Goal: Information Seeking & Learning: Learn about a topic

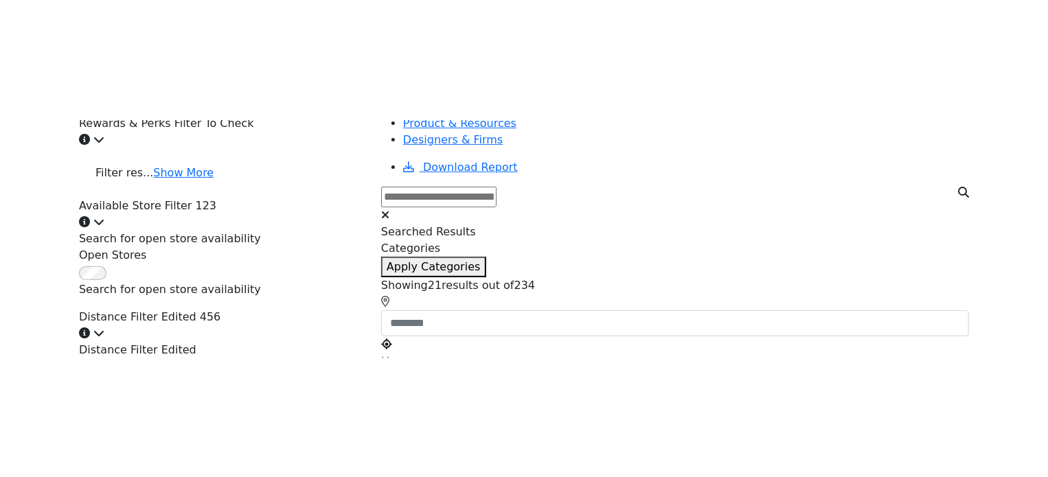
scroll to position [343, 0]
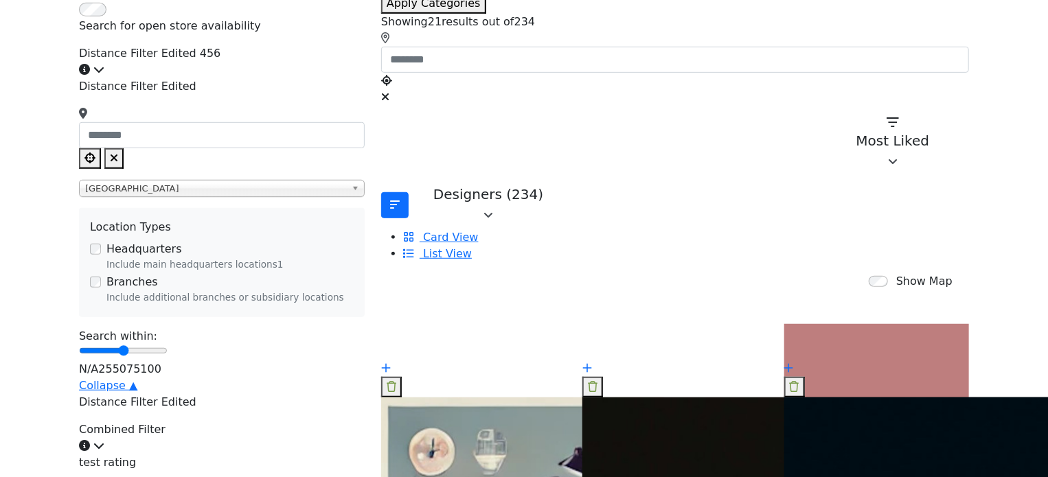
scroll to position [481, 0]
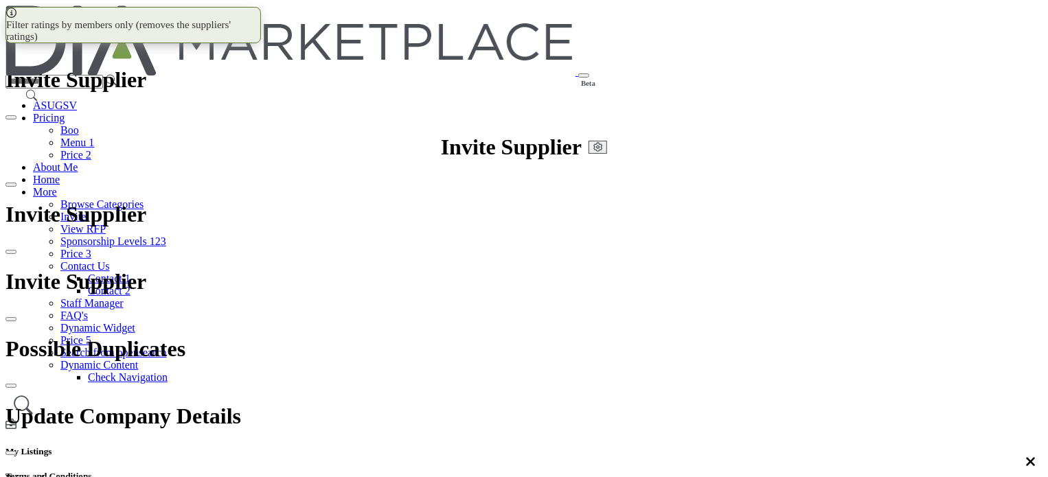
scroll to position [275, 0]
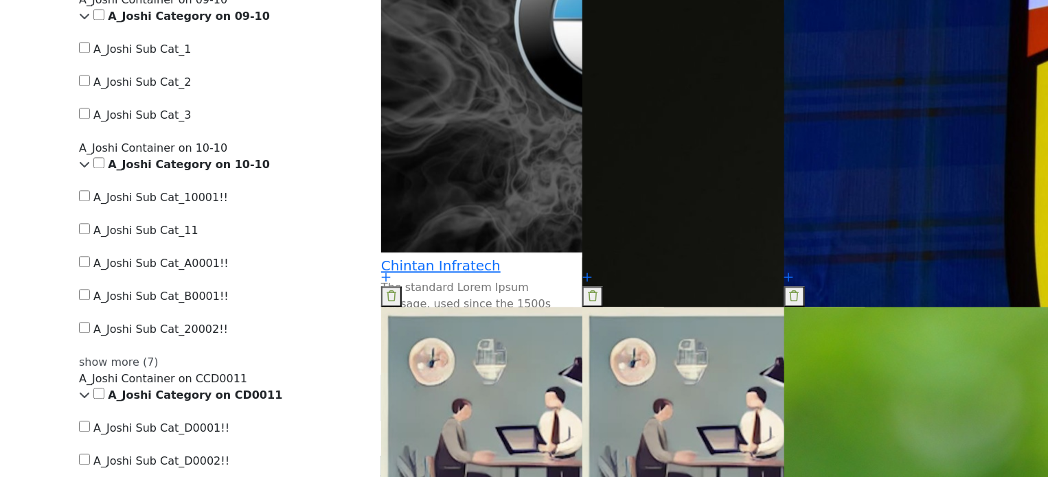
scroll to position [1443, 0]
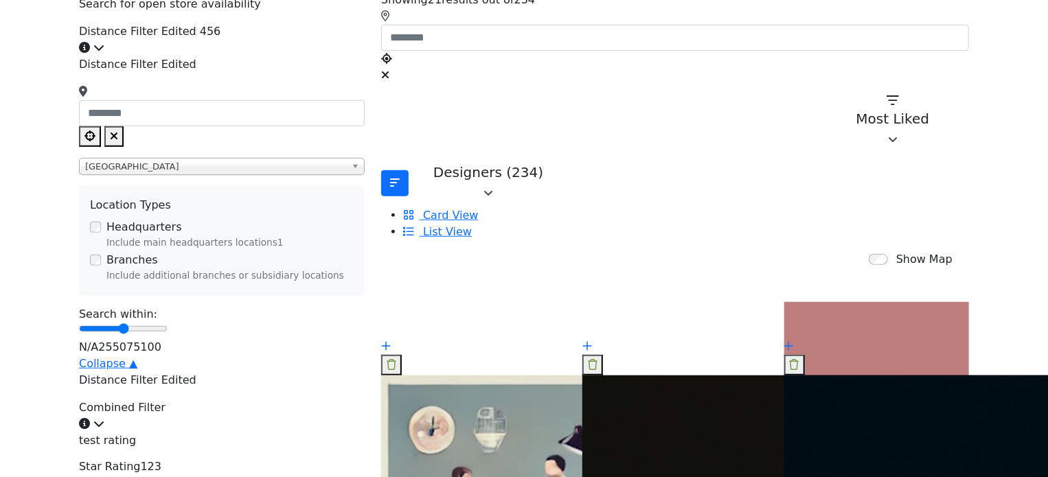
scroll to position [412, 0]
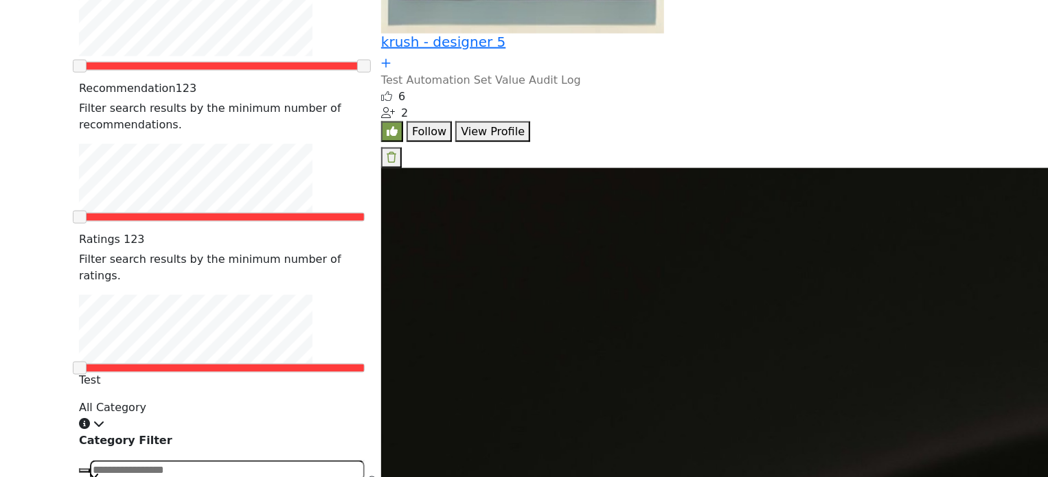
scroll to position [962, 0]
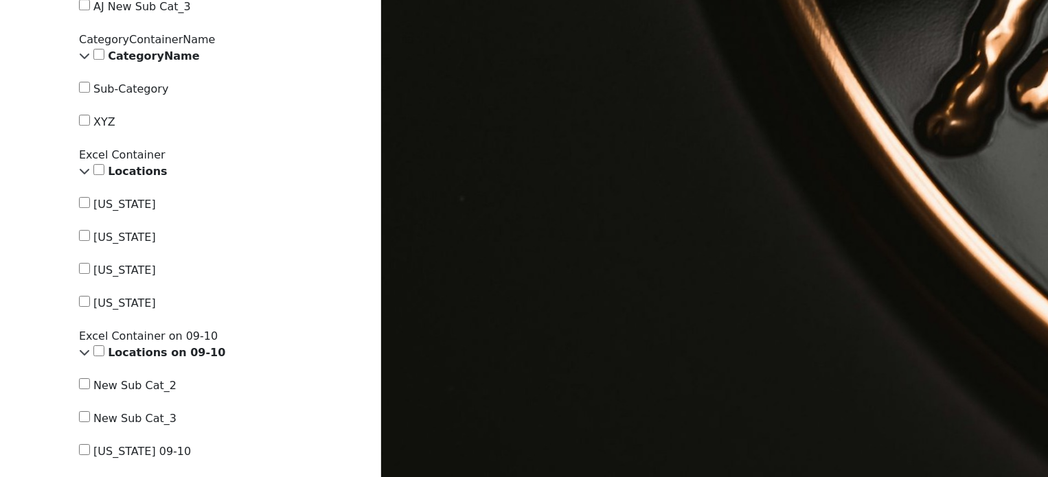
scroll to position [2267, 0]
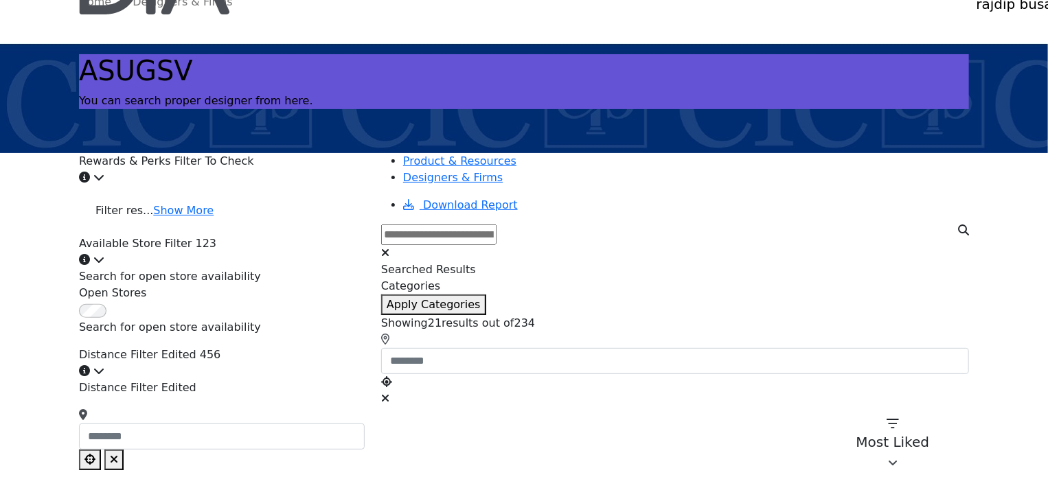
scroll to position [0, 0]
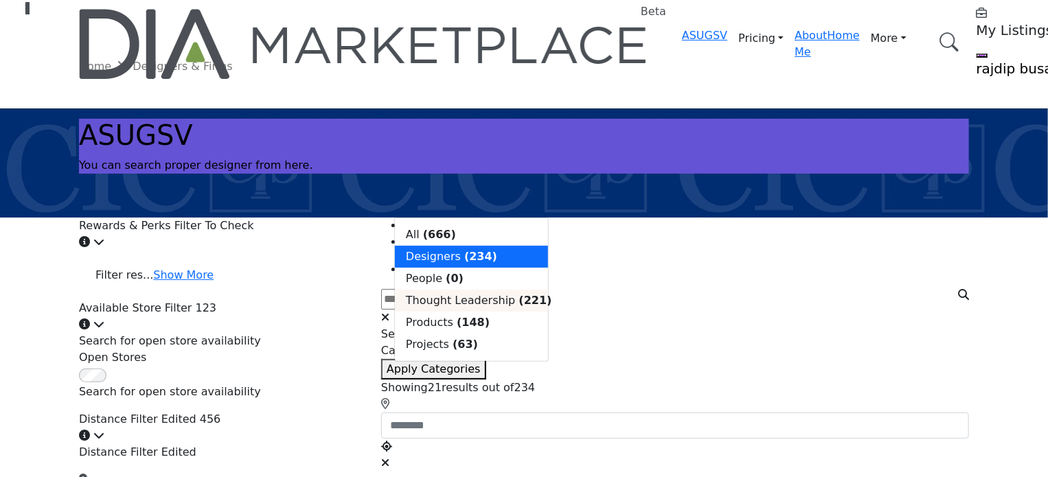
click at [470, 294] on span "Thought Leadership" at bounding box center [460, 300] width 109 height 13
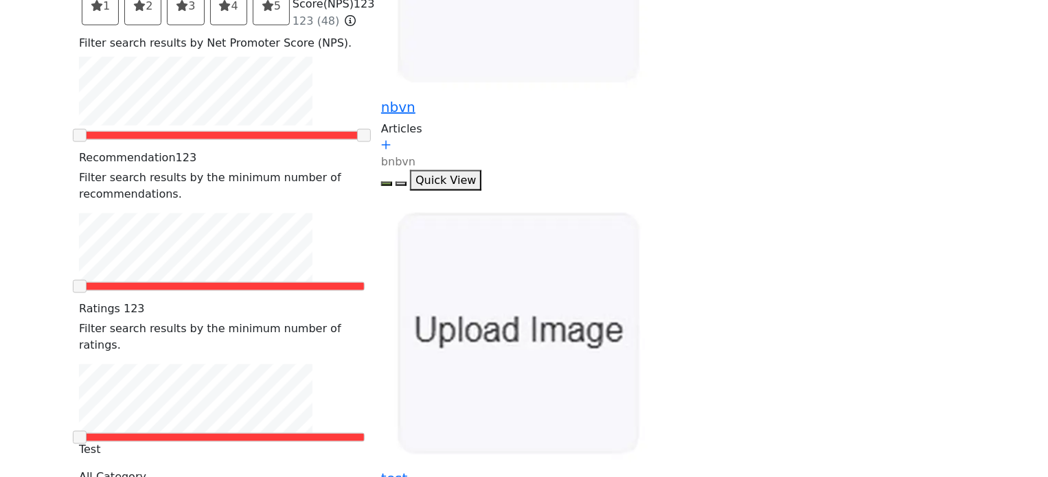
scroll to position [893, 0]
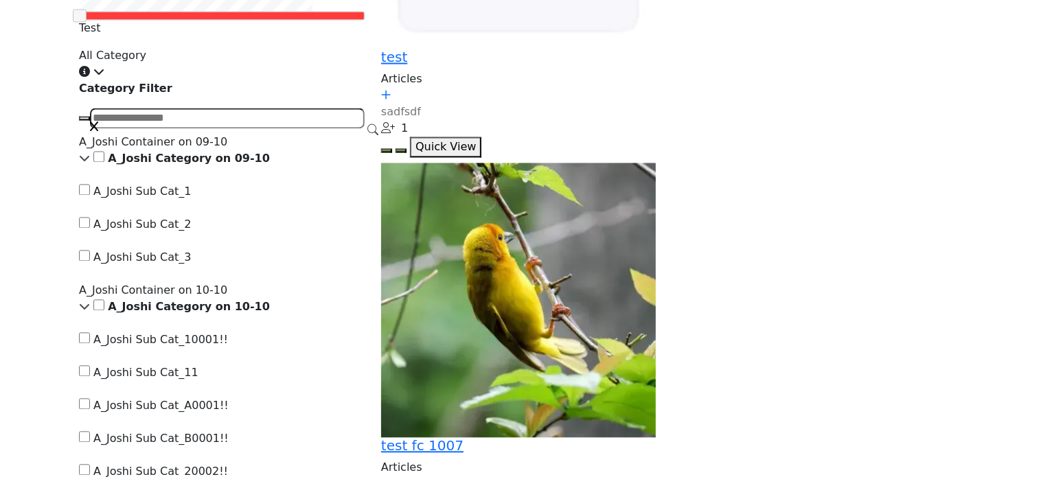
scroll to position [1305, 0]
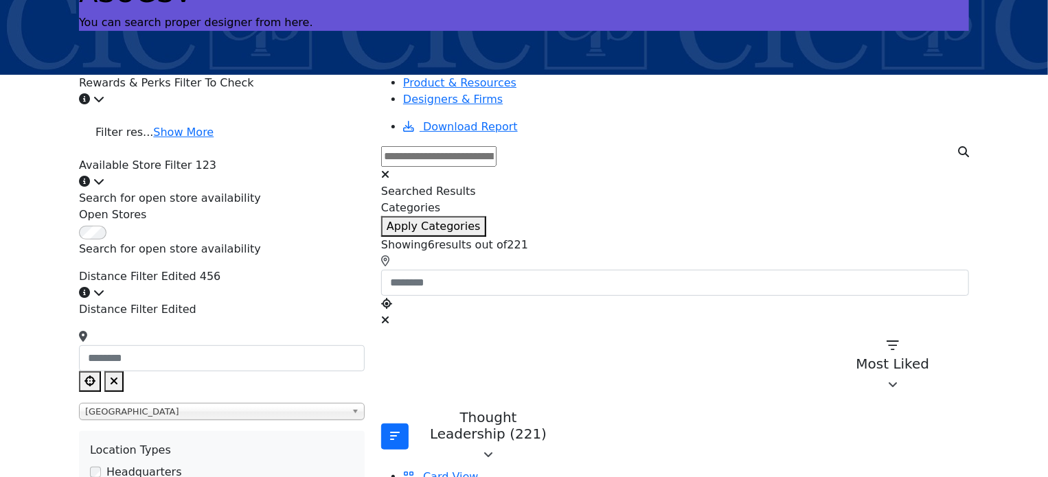
scroll to position [137, 0]
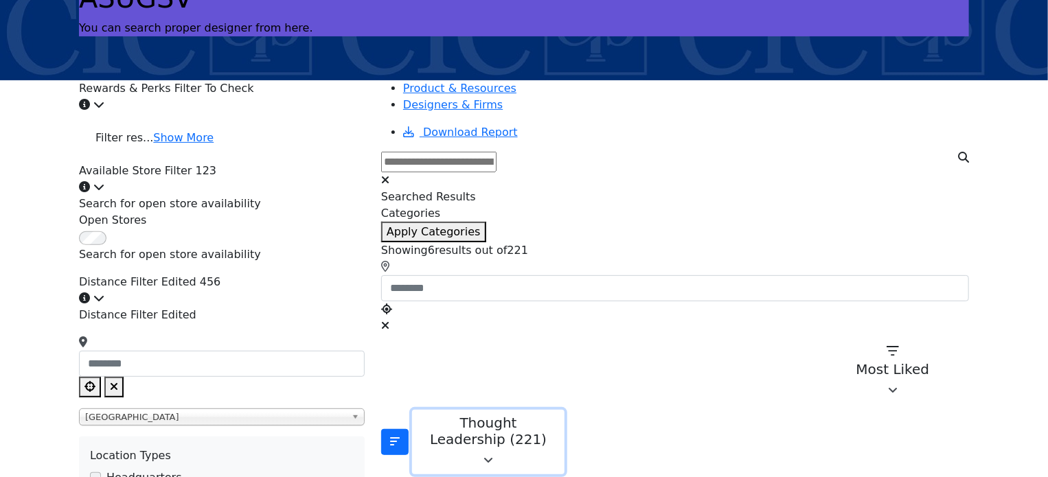
click at [523, 415] on div "Thought Leadership (221)" at bounding box center [488, 431] width 135 height 33
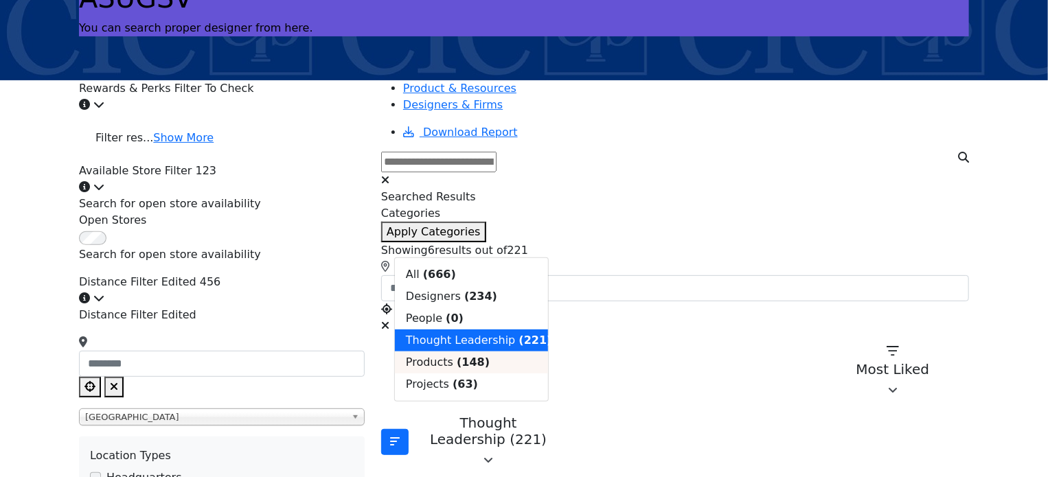
click at [445, 369] on span "Products" at bounding box center [429, 362] width 47 height 13
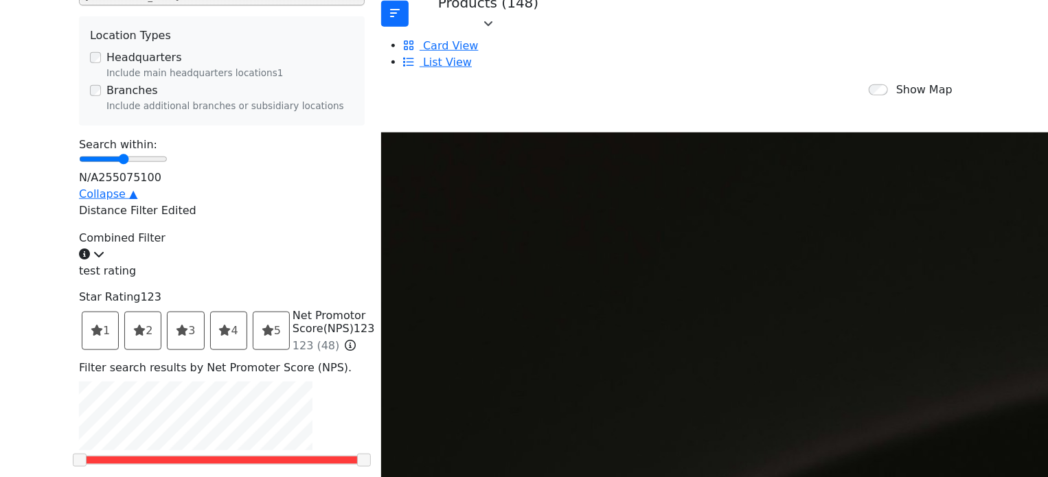
scroll to position [618, 0]
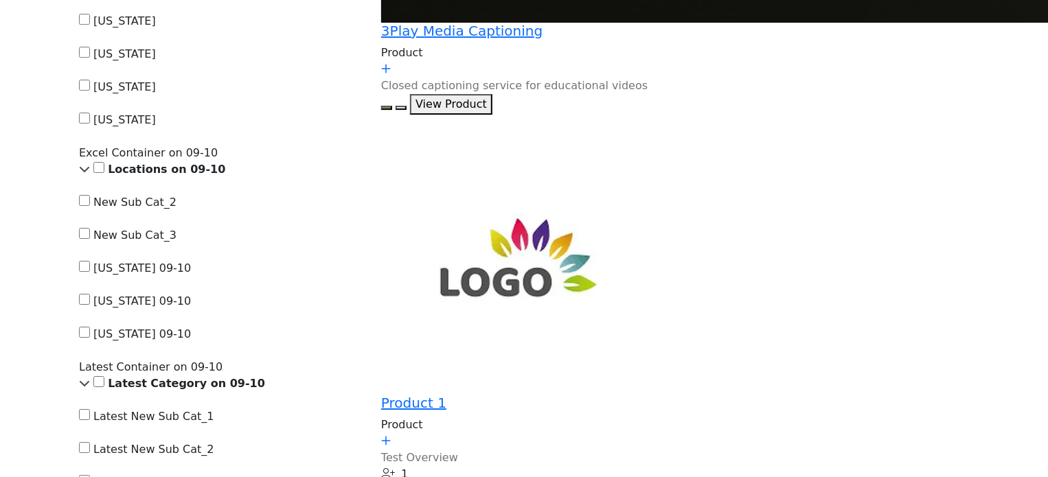
scroll to position [2336, 0]
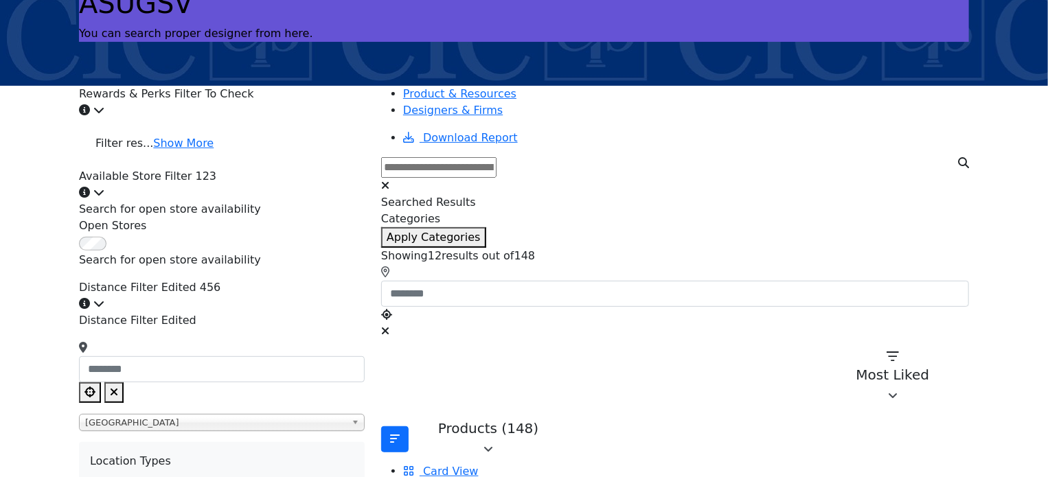
scroll to position [206, 0]
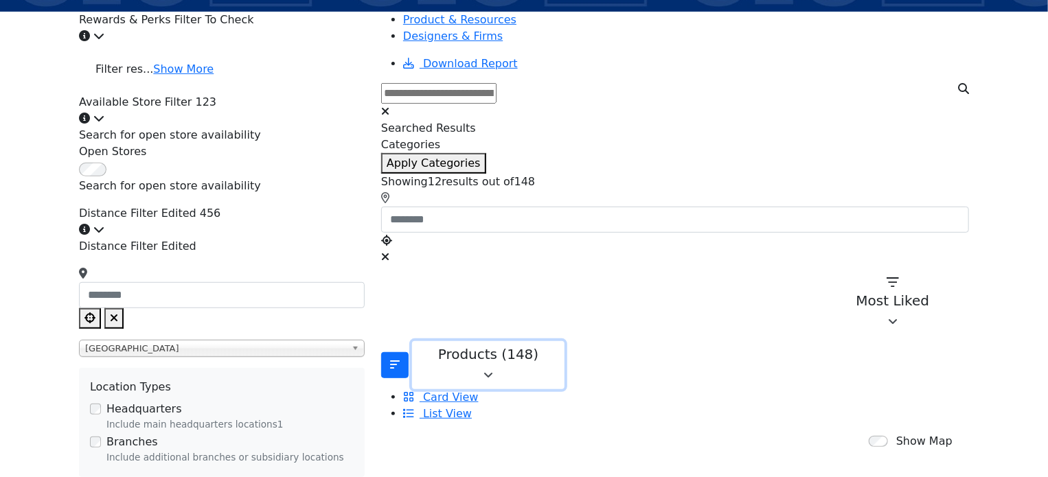
click at [493, 370] on icon "button" at bounding box center [489, 375] width 10 height 11
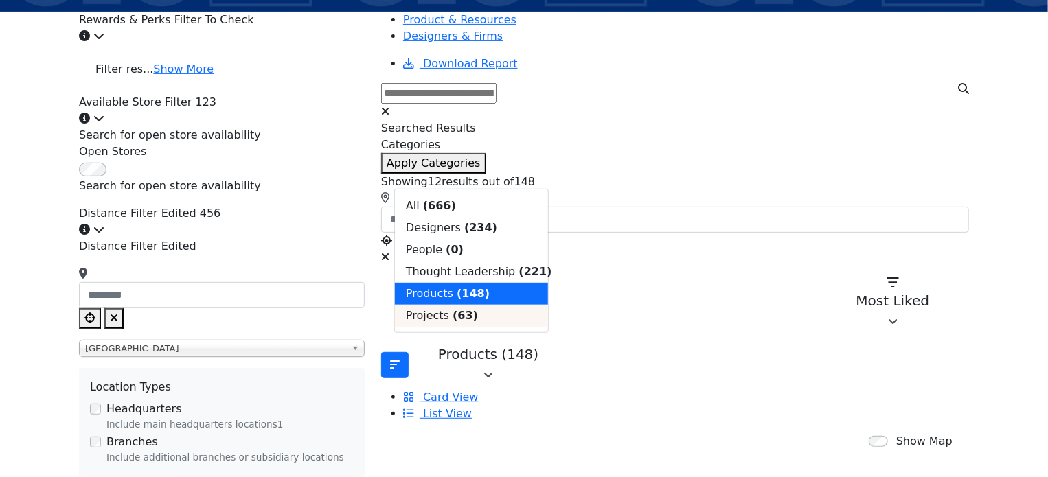
click at [441, 322] on span "Projects" at bounding box center [427, 315] width 43 height 13
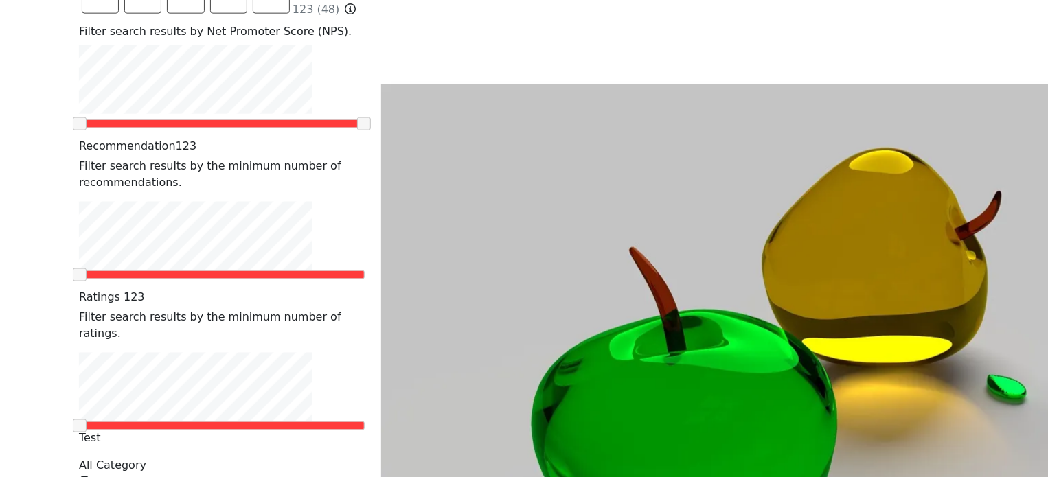
scroll to position [962, 0]
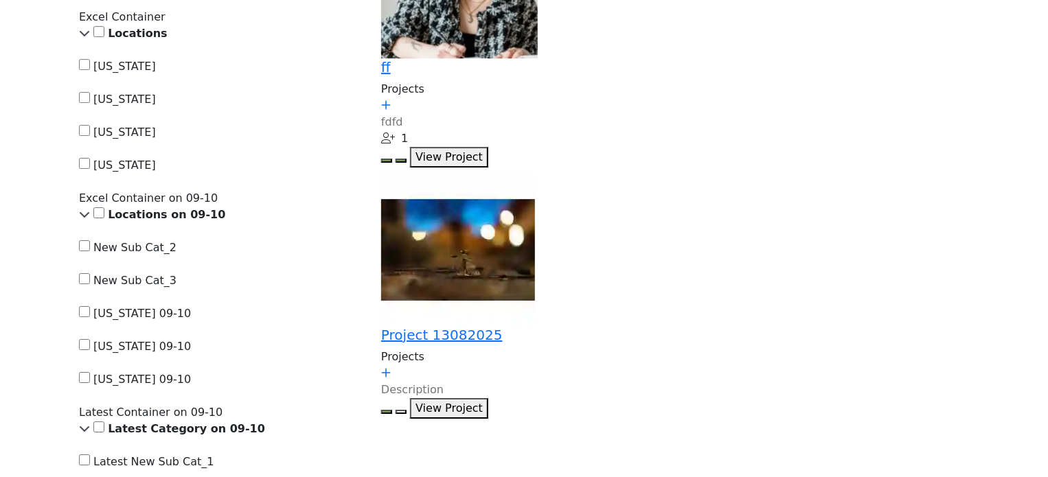
scroll to position [2198, 0]
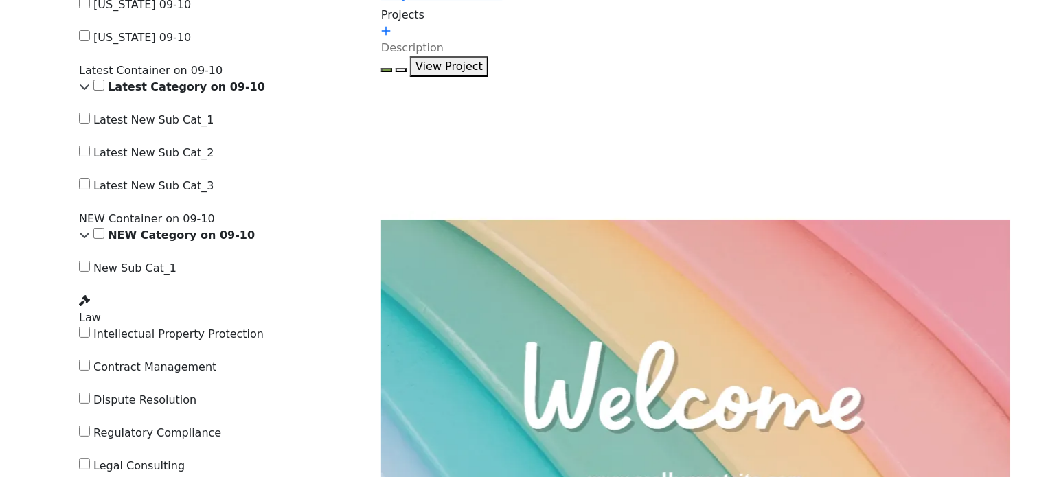
scroll to position [2404, 0]
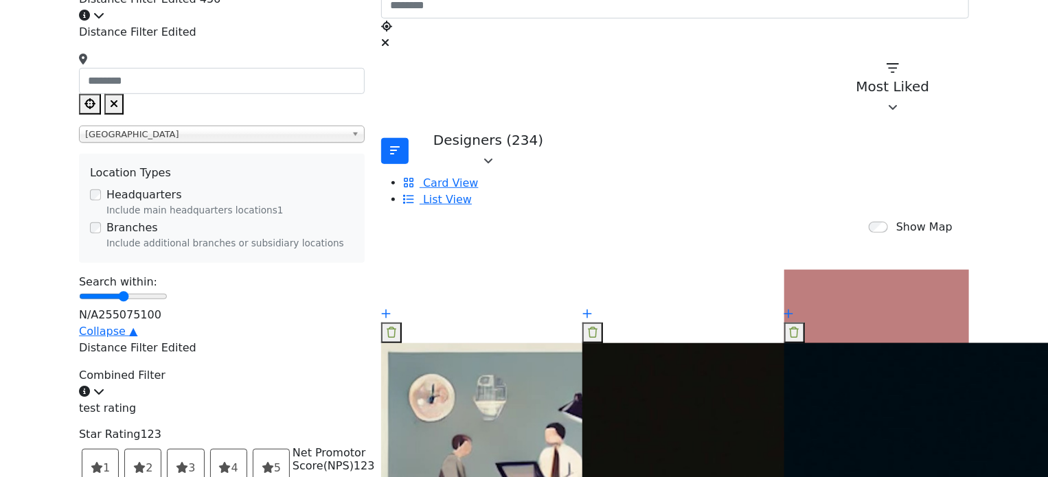
scroll to position [412, 0]
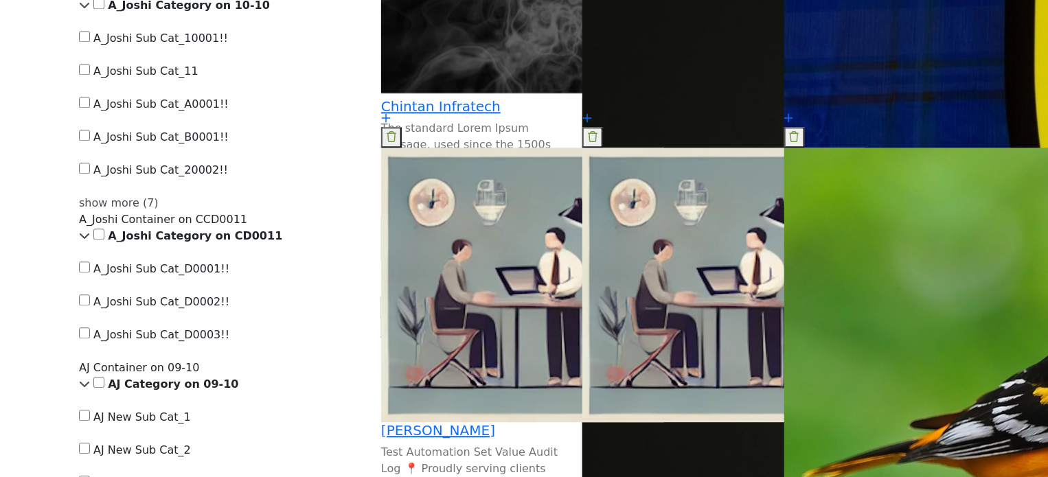
scroll to position [1511, 0]
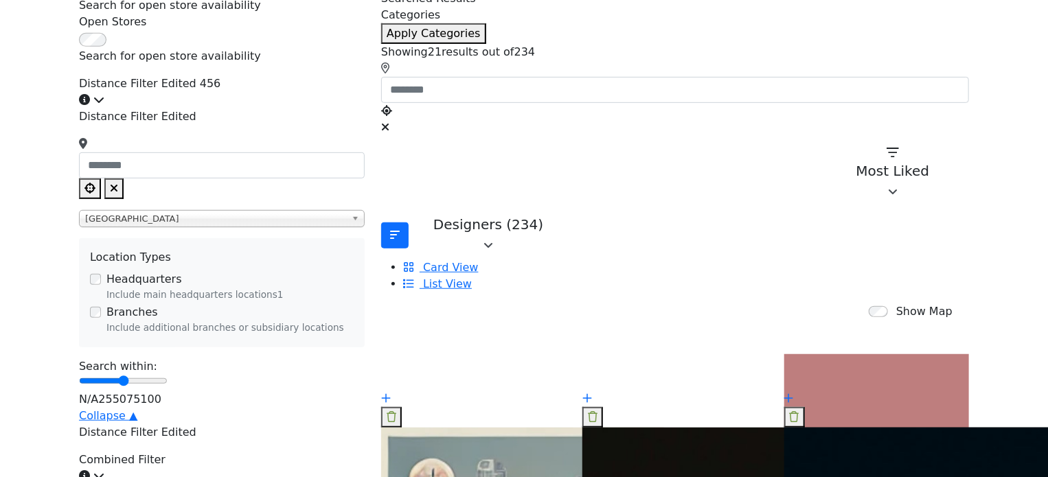
scroll to position [343, 0]
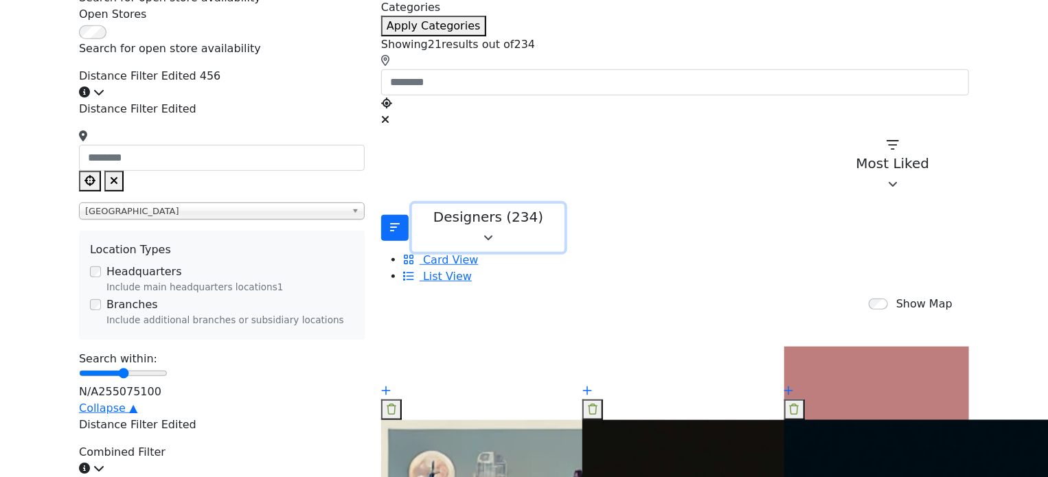
click at [493, 233] on icon "button" at bounding box center [489, 238] width 10 height 11
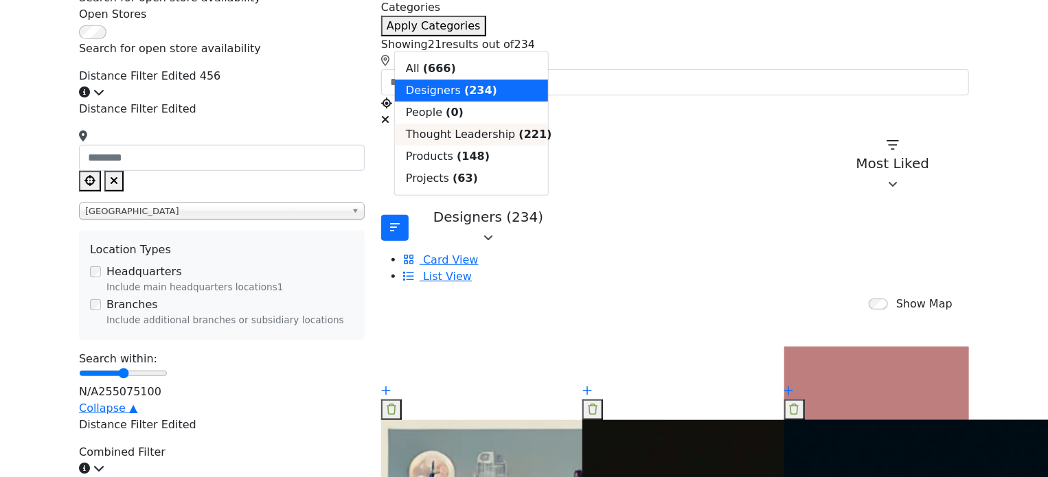
click at [464, 141] on span "Thought Leadership" at bounding box center [460, 134] width 109 height 13
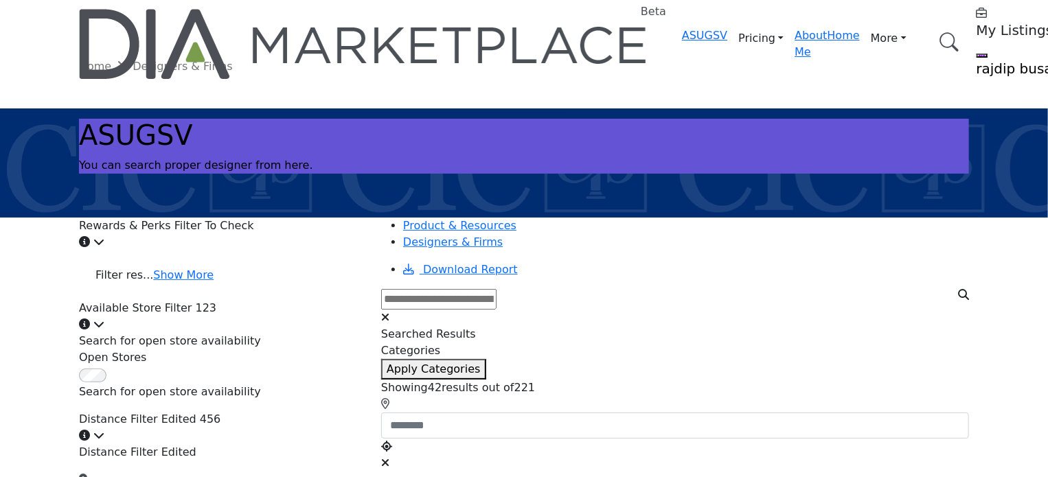
scroll to position [343, 0]
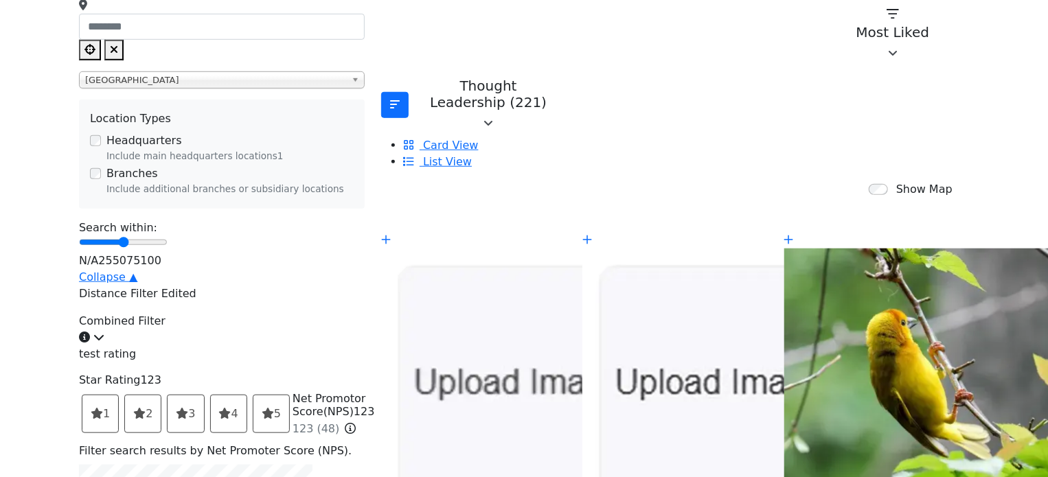
scroll to position [481, 0]
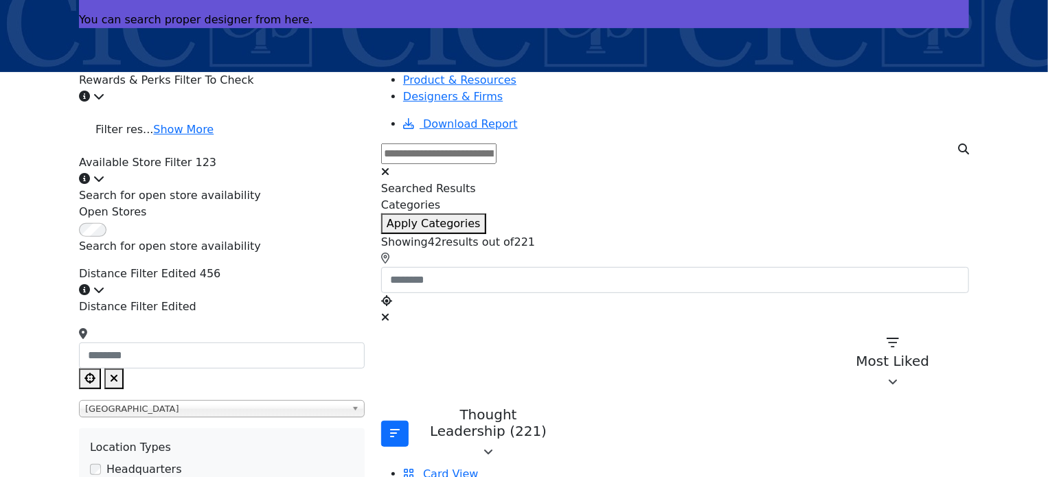
scroll to position [137, 0]
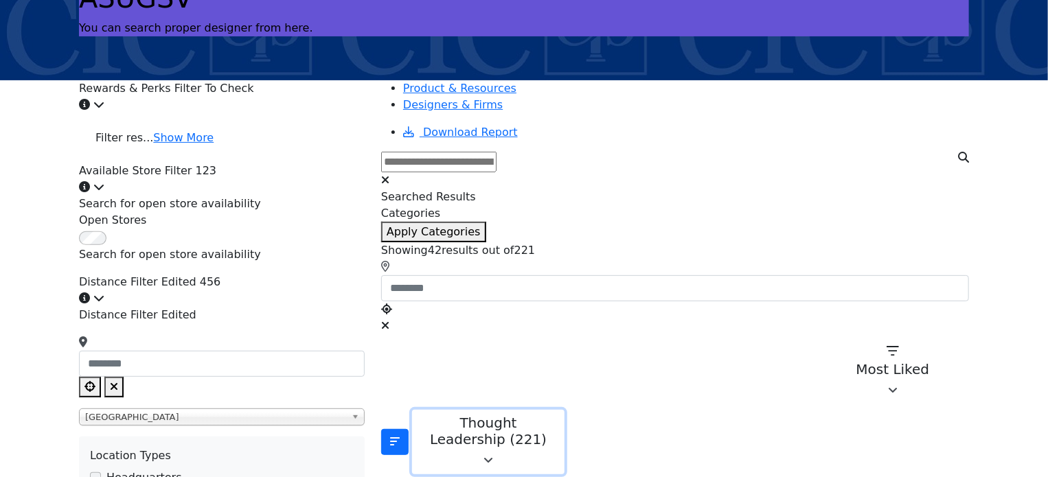
click at [539, 410] on button "Thought Leadership (221)" at bounding box center [488, 442] width 153 height 65
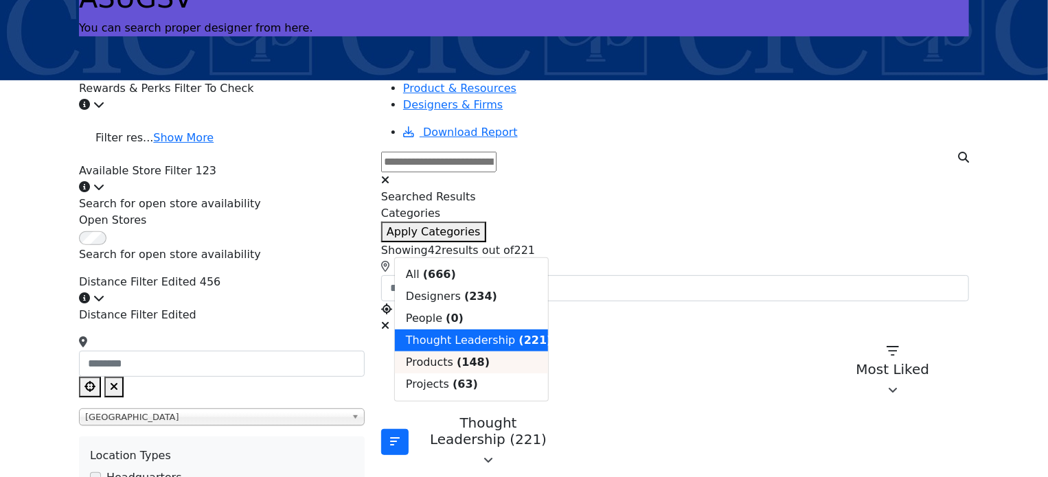
click at [457, 369] on b "(148)" at bounding box center [473, 362] width 33 height 13
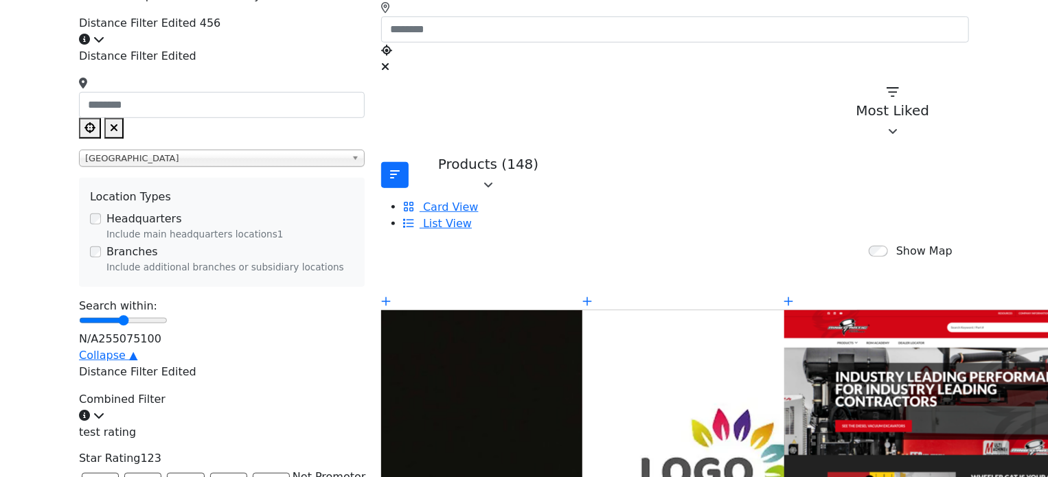
scroll to position [412, 0]
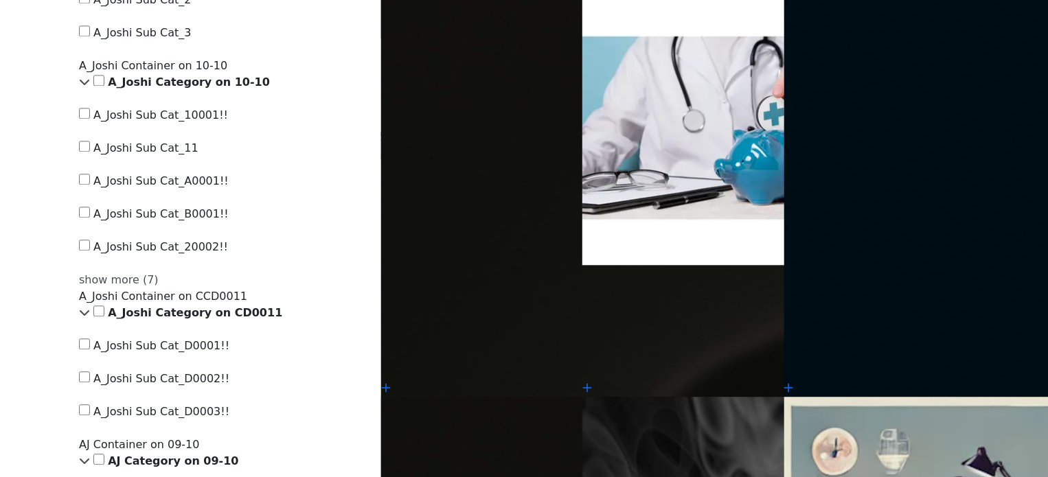
scroll to position [1717, 0]
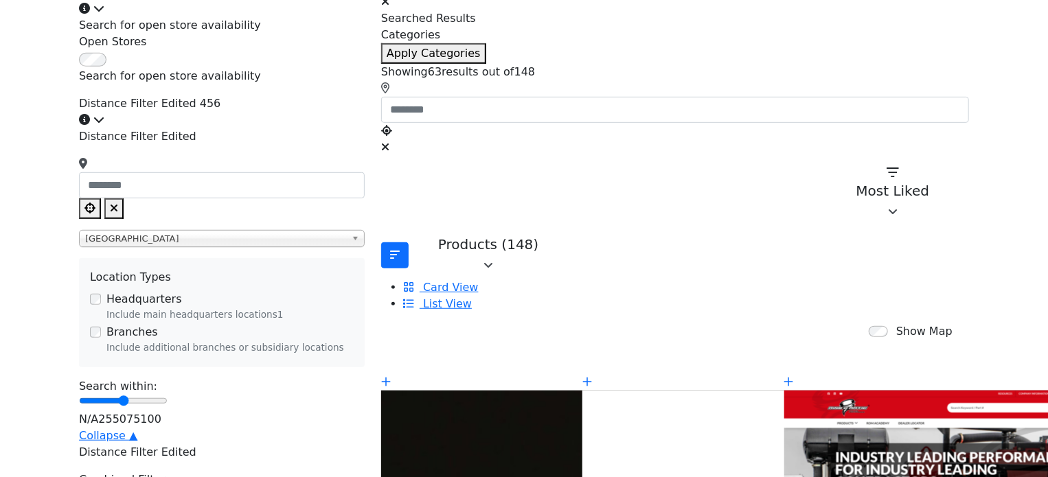
scroll to position [206, 0]
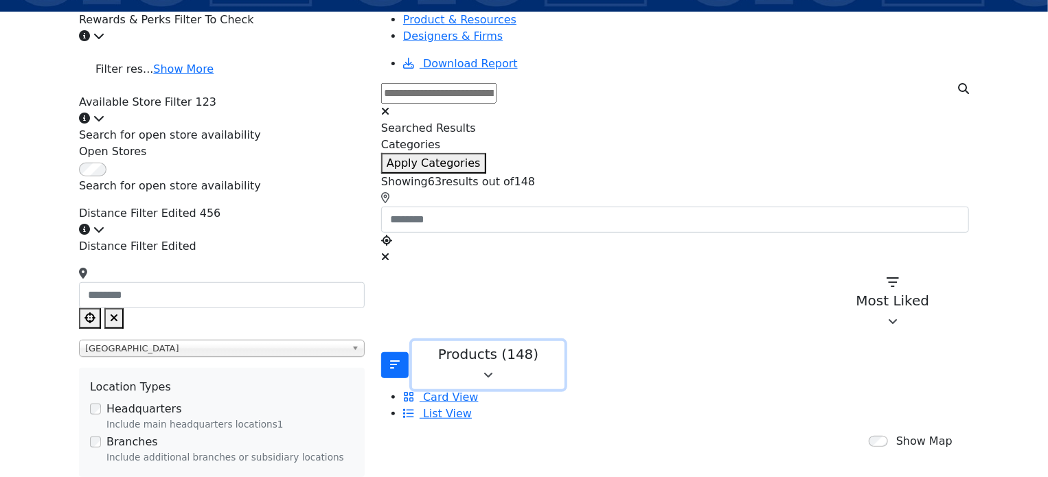
click at [525, 346] on div "Products (148)" at bounding box center [488, 354] width 135 height 16
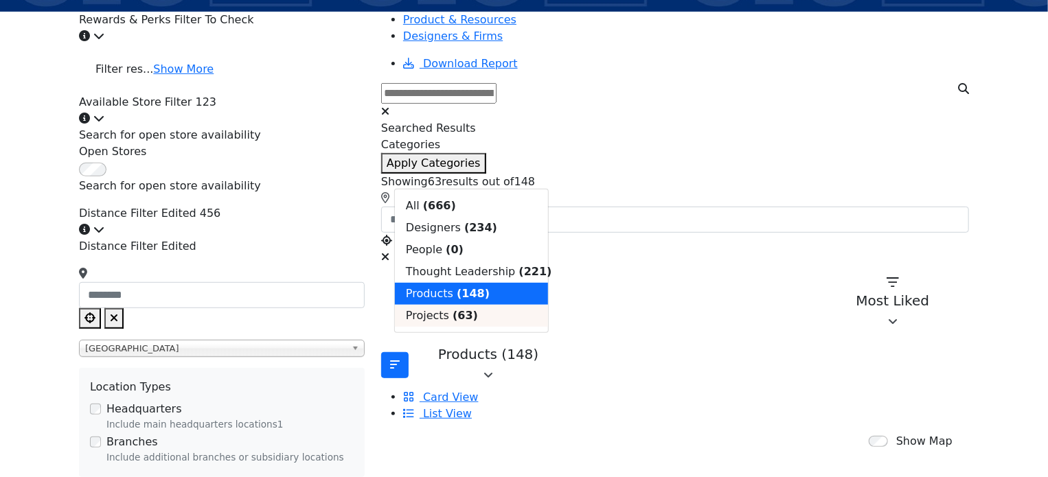
click at [442, 322] on span "Projects" at bounding box center [427, 315] width 43 height 13
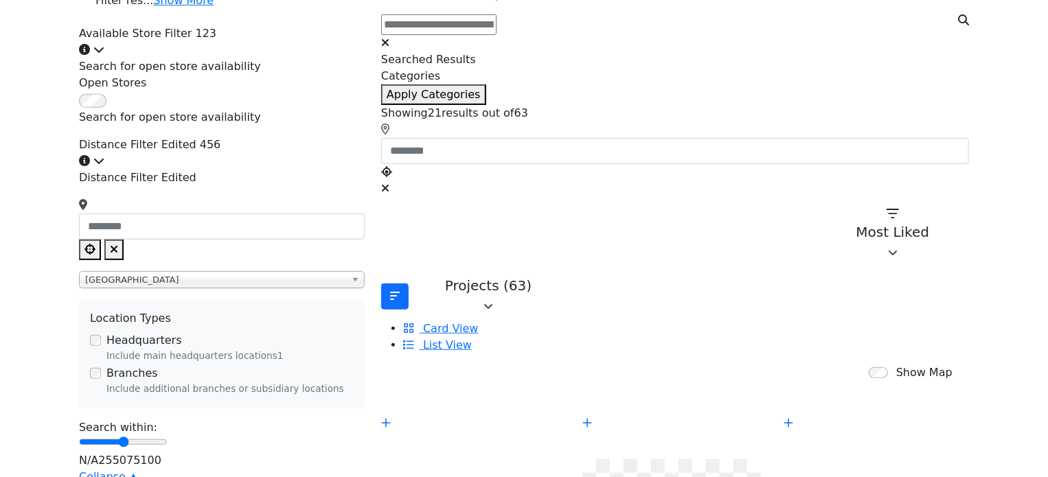
scroll to position [343, 0]
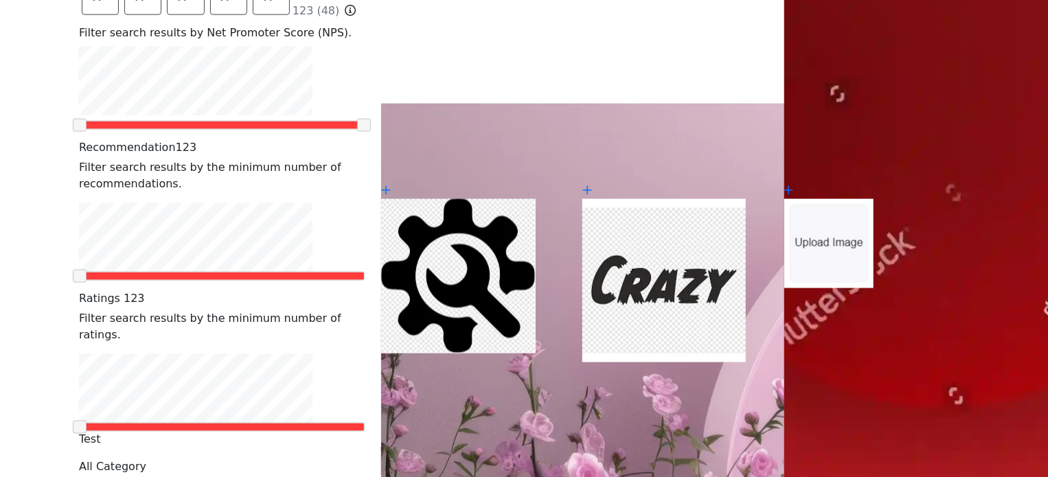
scroll to position [1168, 0]
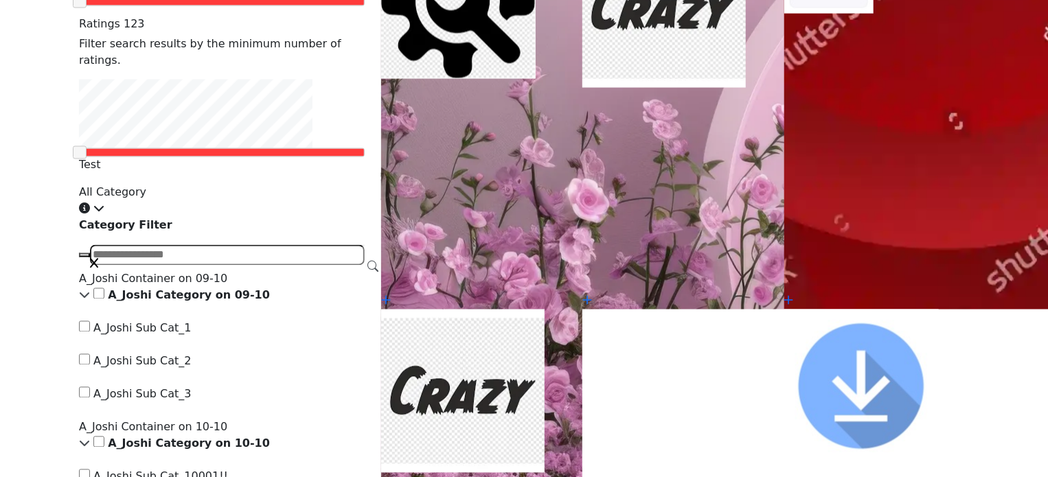
click at [792, 466] on icon at bounding box center [789, 471] width 8 height 10
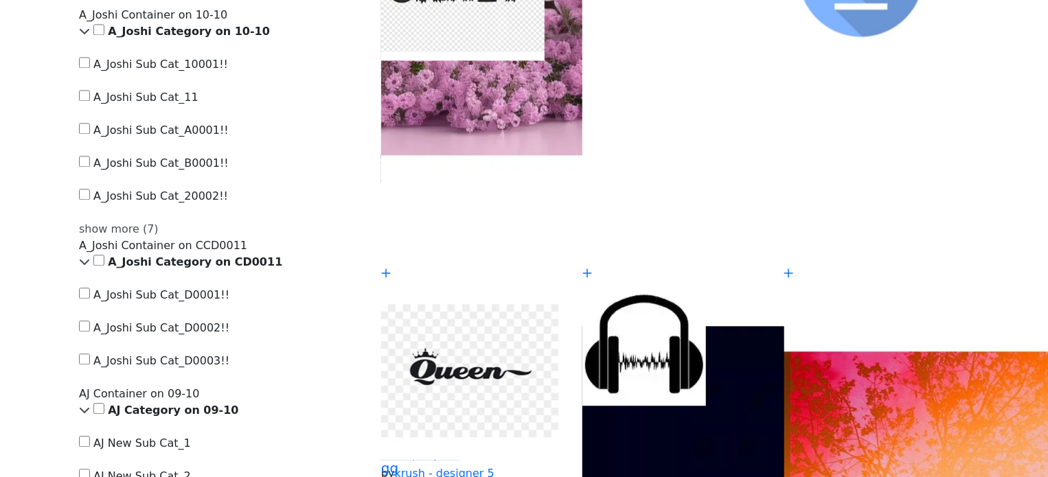
scroll to position [1717, 0]
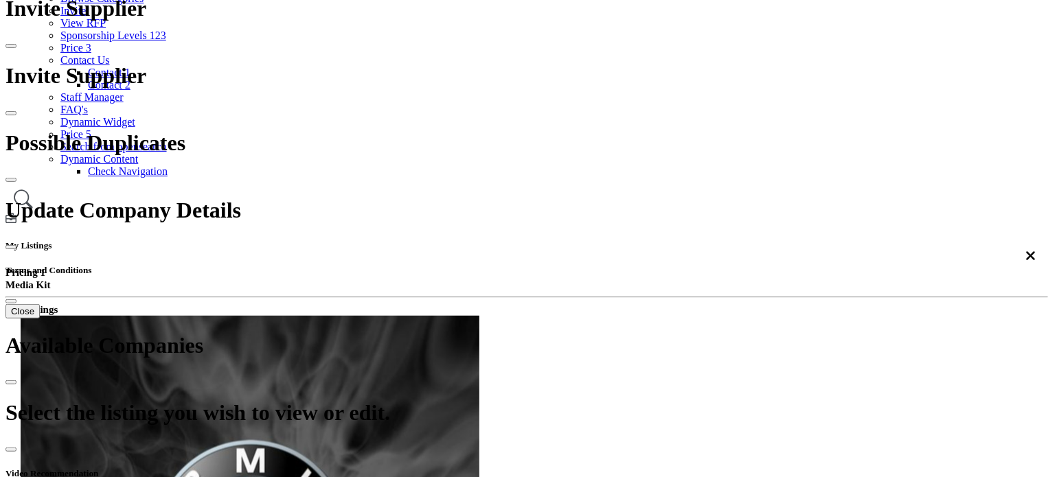
scroll to position [69, 0]
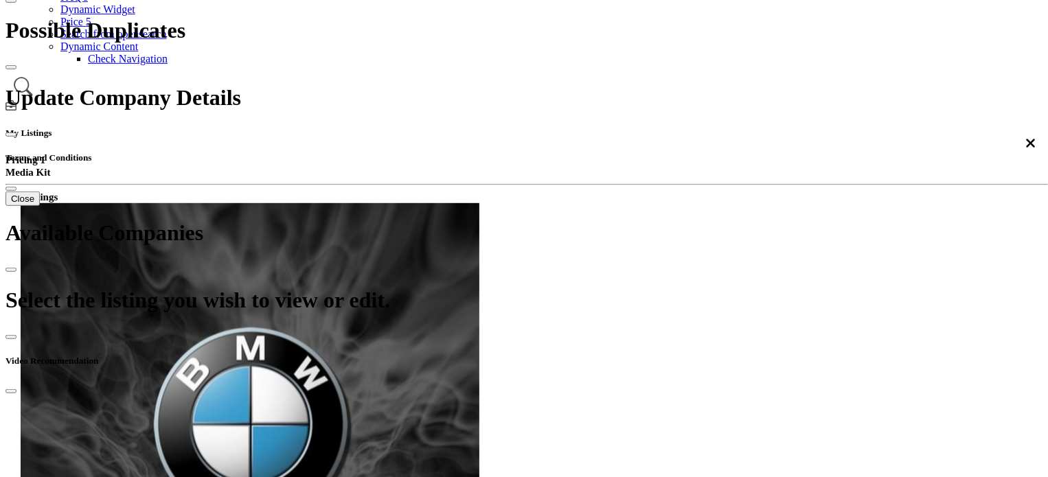
scroll to position [275, 0]
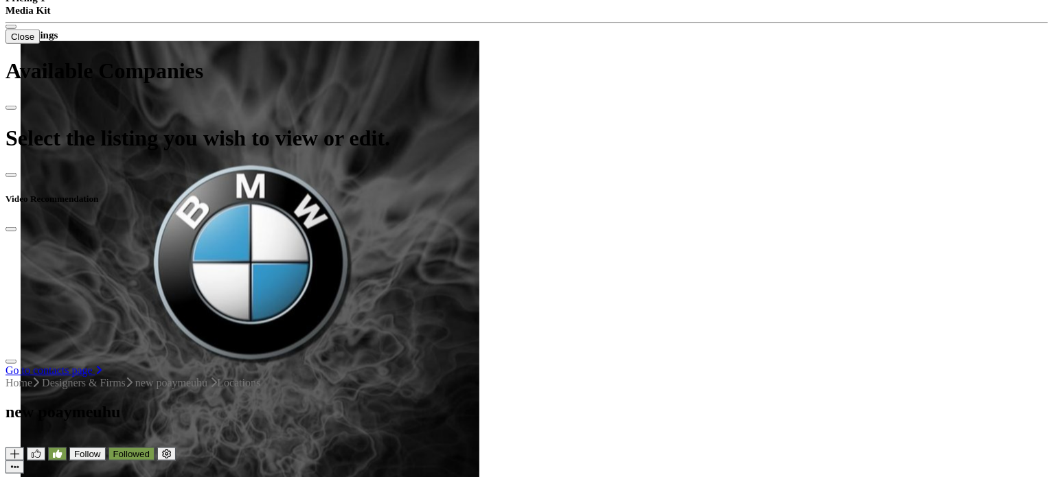
scroll to position [206, 0]
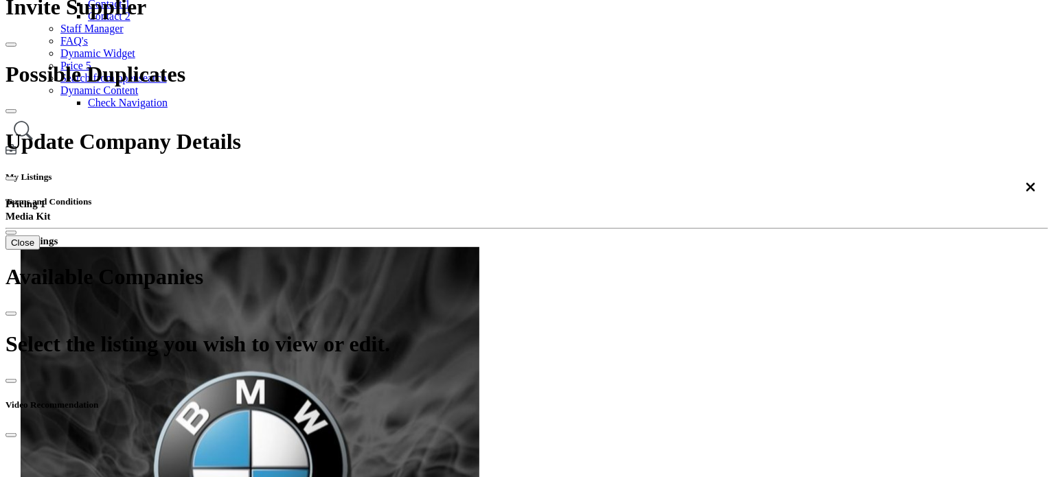
scroll to position [206, 0]
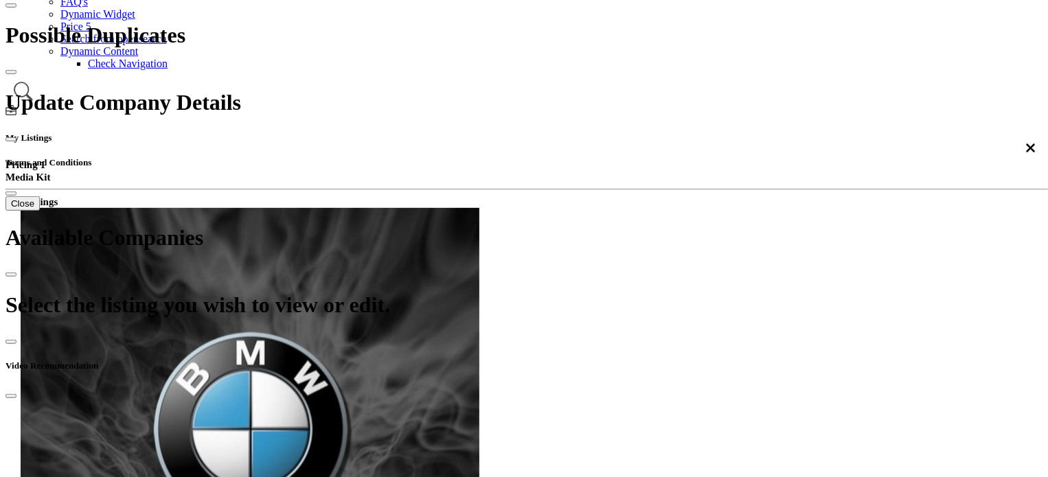
scroll to position [343, 0]
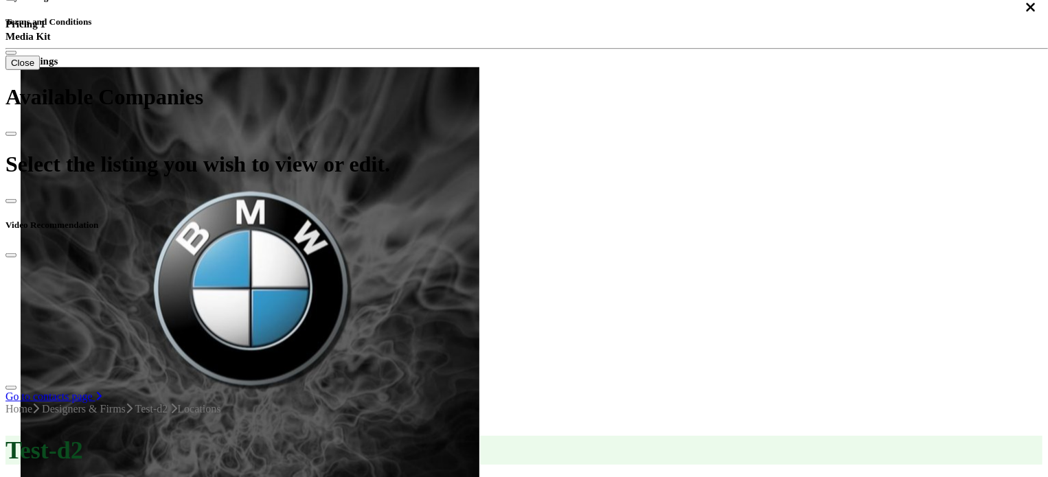
scroll to position [275, 0]
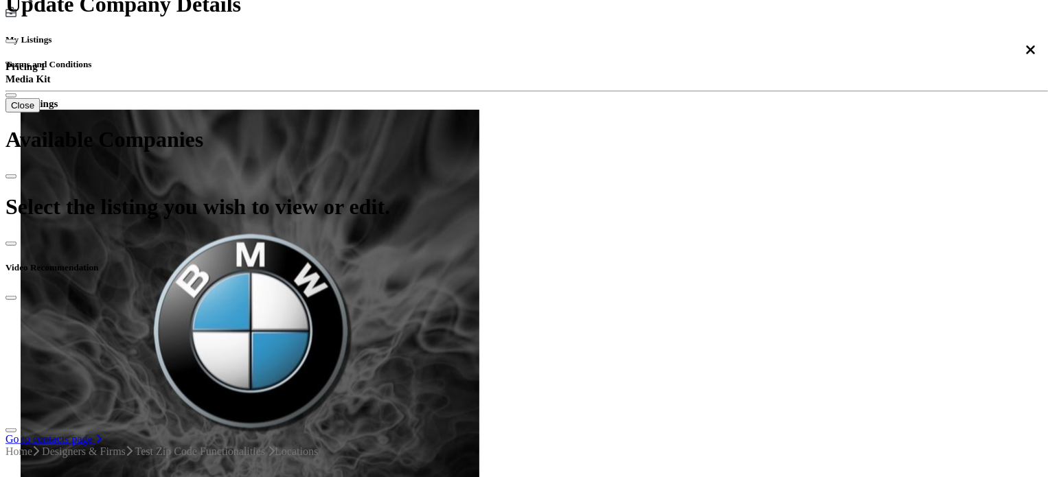
scroll to position [137, 0]
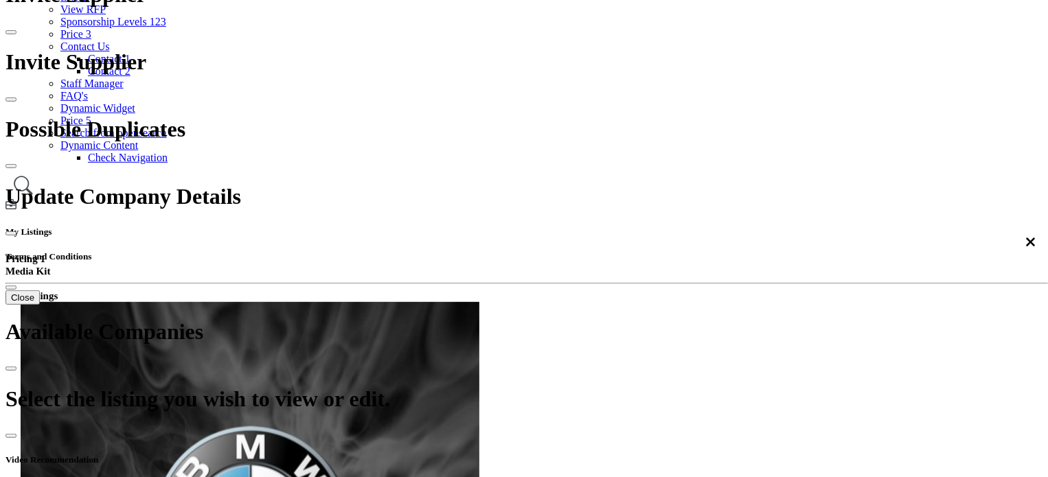
scroll to position [218, 0]
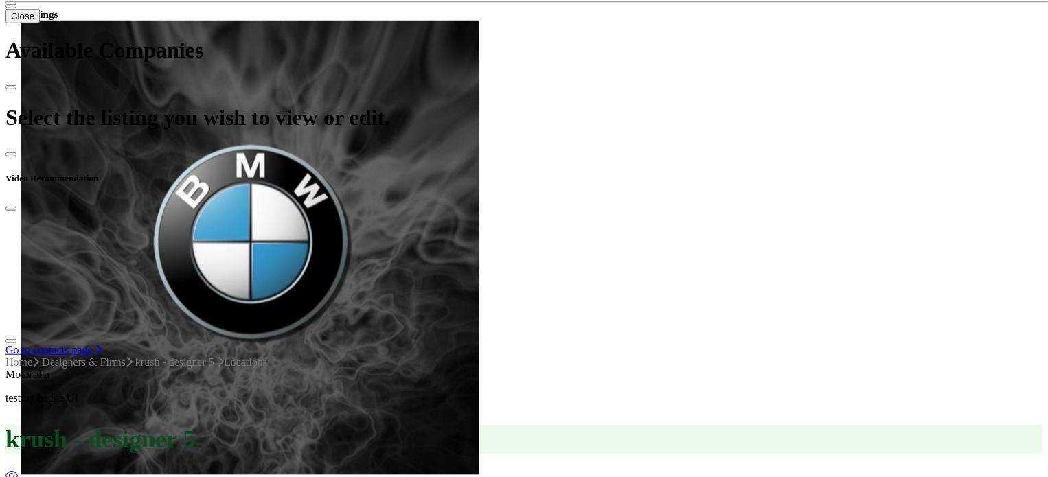
scroll to position [275, 0]
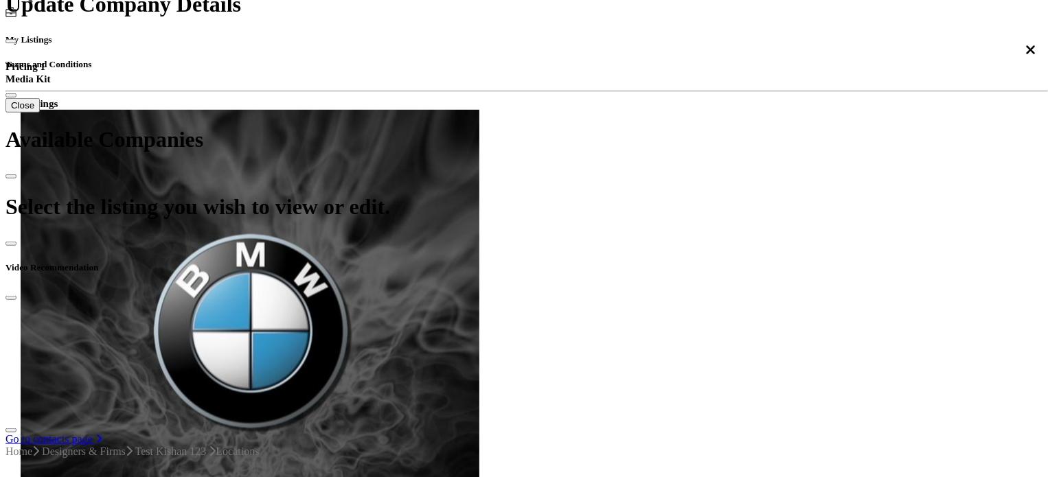
scroll to position [1000, 0]
